Goal: Check status: Check status

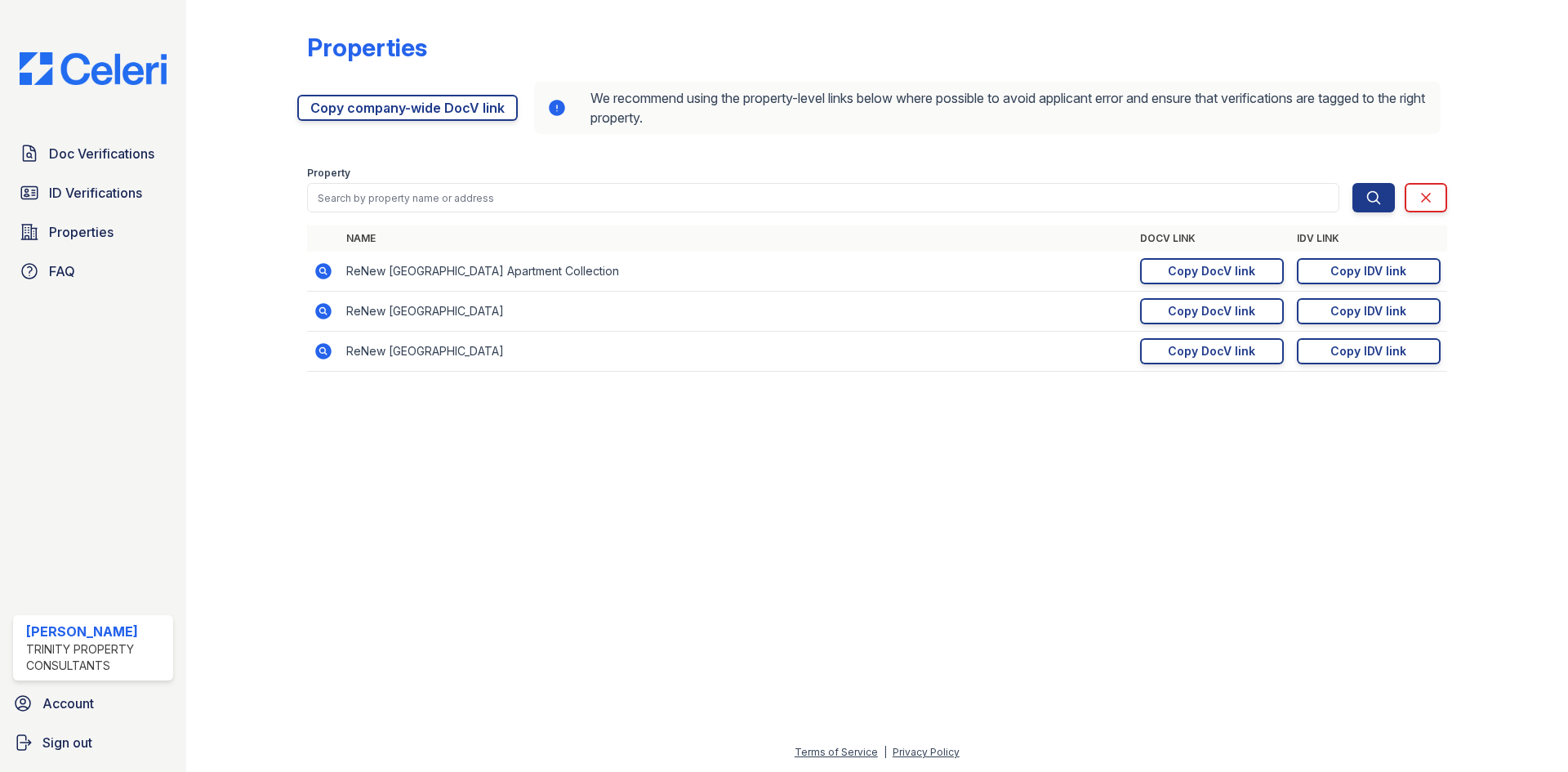
click at [360, 218] on form "Property Search Clear Search Clear" at bounding box center [877, 186] width 1140 height 66
click at [138, 197] on span "ID Verifications" at bounding box center [96, 193] width 93 height 20
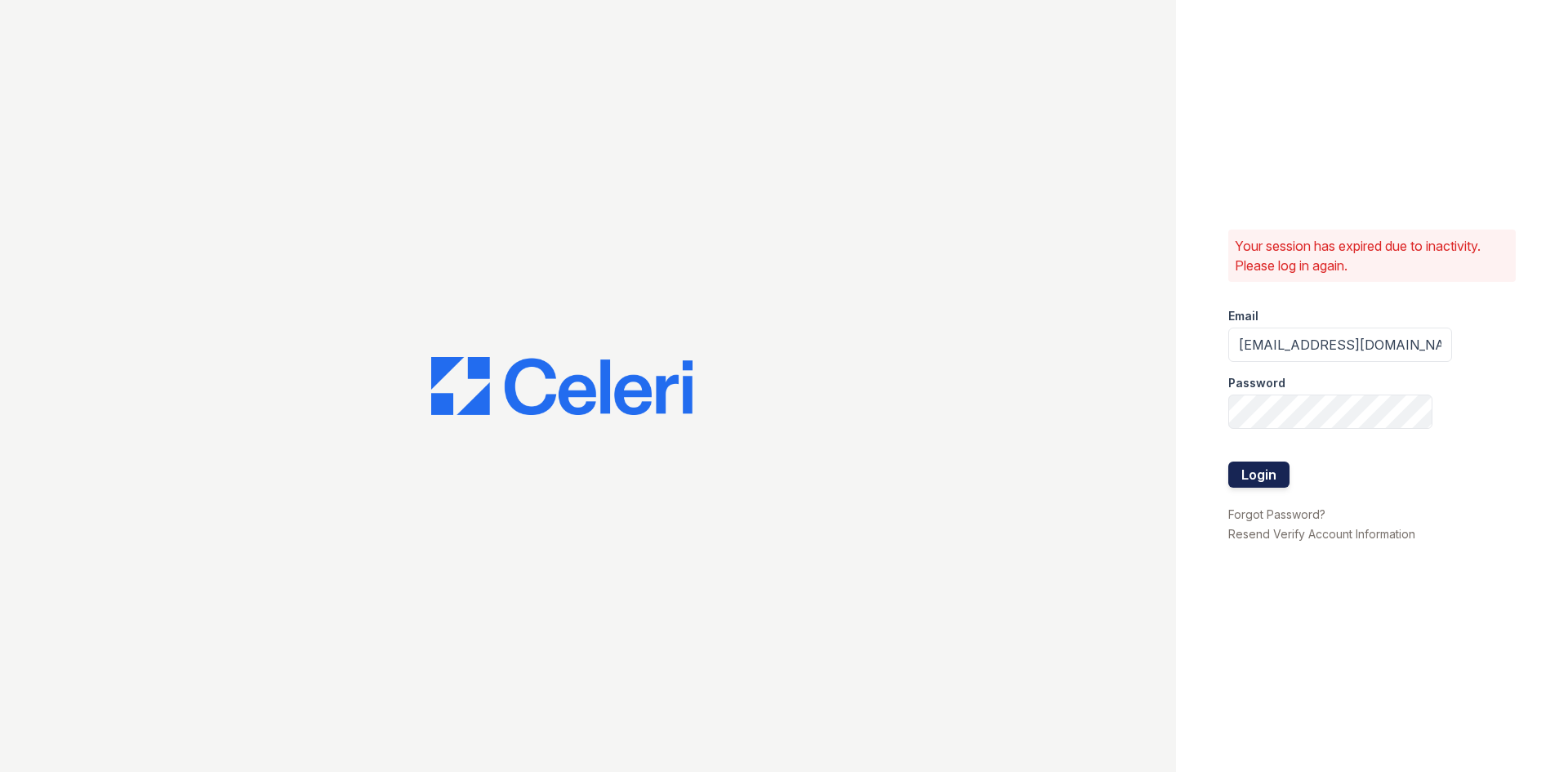
click at [1266, 471] on button "Login" at bounding box center [1260, 474] width 61 height 26
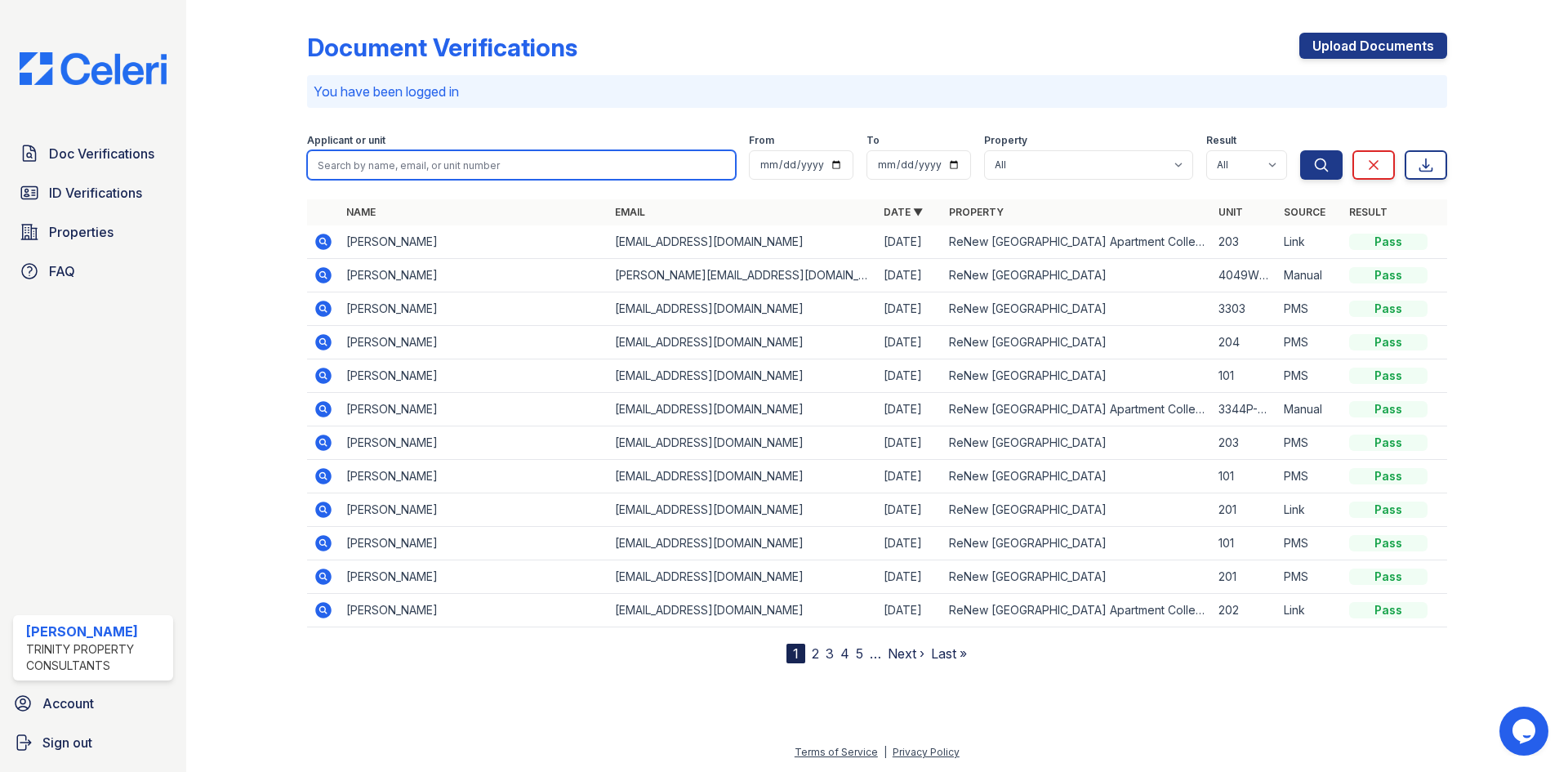
click at [371, 163] on input "search" at bounding box center [522, 165] width 429 height 29
click at [424, 161] on input "search" at bounding box center [522, 165] width 429 height 29
type input "anthony araque"
click at [1300, 150] on button "Search" at bounding box center [1321, 165] width 42 height 29
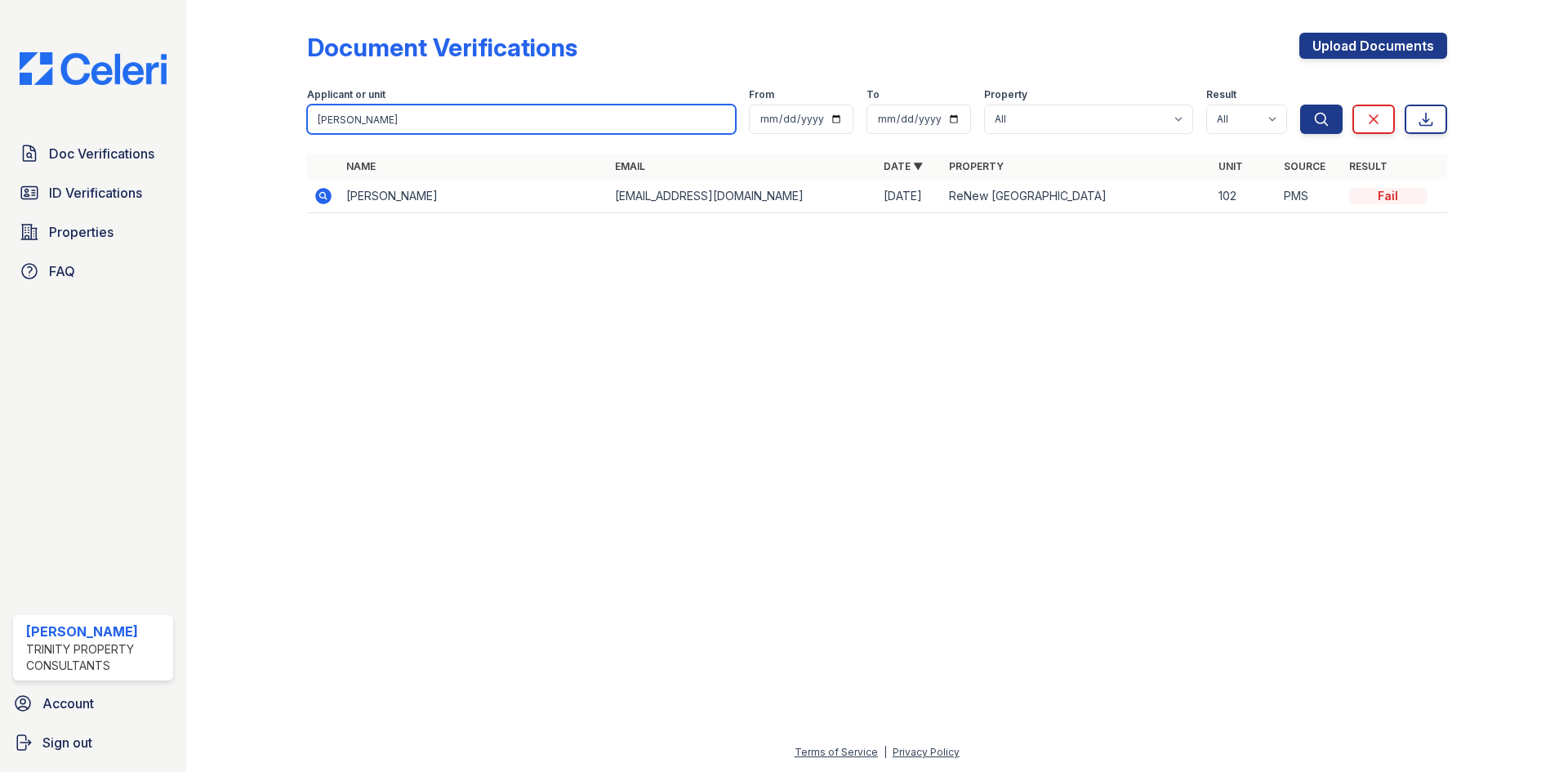
drag, startPoint x: 410, startPoint y: 105, endPoint x: 402, endPoint y: 112, distance: 10.6
click at [410, 106] on input "anthony araque" at bounding box center [522, 119] width 429 height 29
drag, startPoint x: 402, startPoint y: 112, endPoint x: 250, endPoint y: 114, distance: 152.0
click at [250, 116] on div "Document Verifications Upload Documents Filter Applicant or unit anthony araque…" at bounding box center [877, 128] width 1330 height 256
type input "yessica"
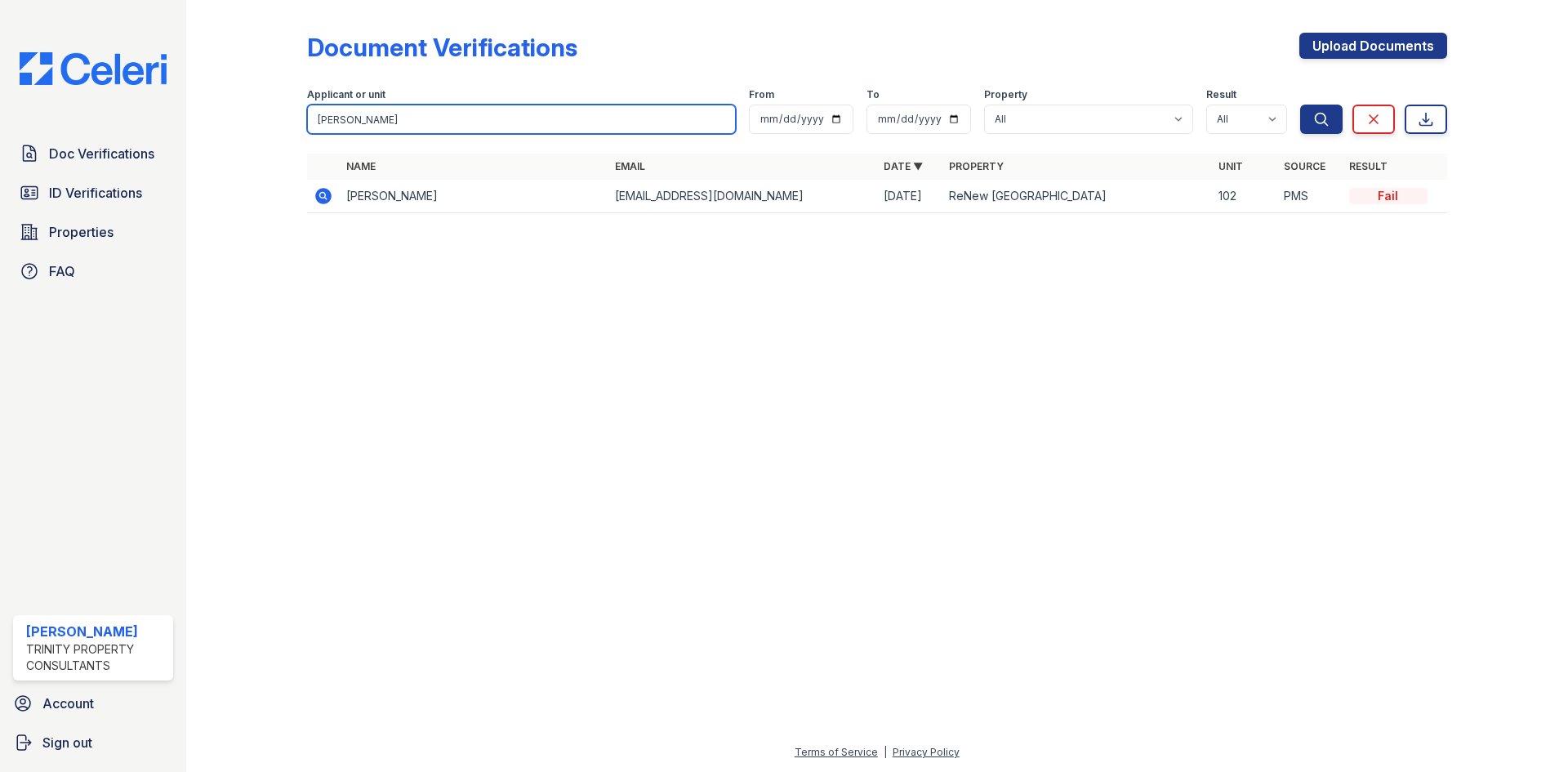
click at [1300, 105] on button "Search" at bounding box center [1321, 119] width 42 height 29
